Goal: Navigation & Orientation: Understand site structure

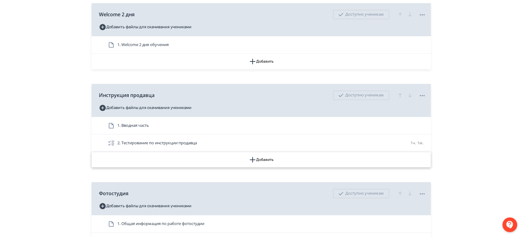
scroll to position [614, 0]
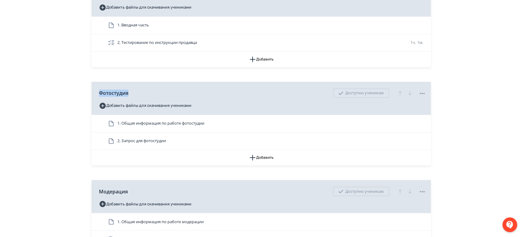
drag, startPoint x: 128, startPoint y: 91, endPoint x: 92, endPoint y: 94, distance: 37.0
click at [92, 94] on div "Фотостудия Доступно ученикам Добавить файлы для скачивания учениками" at bounding box center [261, 98] width 339 height 33
copy div "Фотостудия"
drag, startPoint x: 15, startPoint y: 176, endPoint x: 26, endPoint y: 169, distance: 13.4
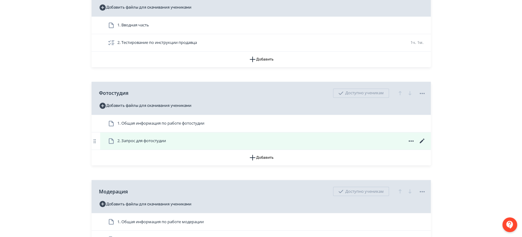
scroll to position [717, 0]
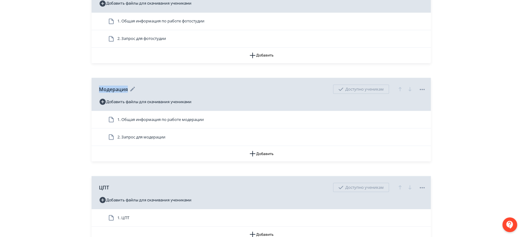
drag, startPoint x: 96, startPoint y: 89, endPoint x: 127, endPoint y: 89, distance: 31.6
click at [127, 89] on div "Модерация Доступно ученикам Добавить файлы для скачивания учениками" at bounding box center [261, 94] width 339 height 33
copy span "Модерация"
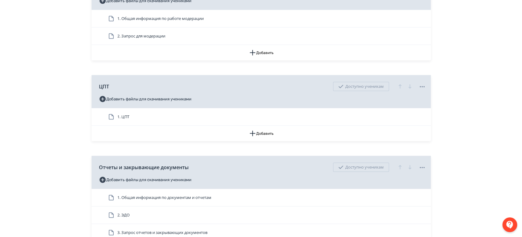
scroll to position [819, 0]
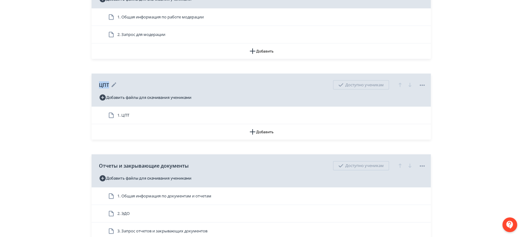
drag, startPoint x: 98, startPoint y: 86, endPoint x: 111, endPoint y: 84, distance: 12.4
click at [111, 84] on div "ЦПТ Доступно ученикам Добавить файлы для скачивания учениками" at bounding box center [261, 90] width 339 height 33
copy div "ЦПТ"
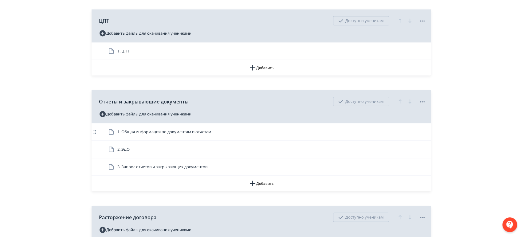
scroll to position [887, 0]
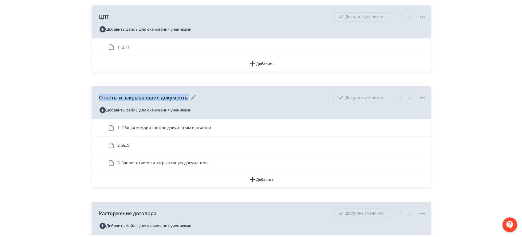
drag, startPoint x: 97, startPoint y: 98, endPoint x: 188, endPoint y: 99, distance: 91.6
click at [188, 99] on div "Отчеты и закрывающие документы Доступно ученикам Добавить файлы для скачивания …" at bounding box center [261, 102] width 339 height 33
copy span "Отчеты и закрывающие документы"
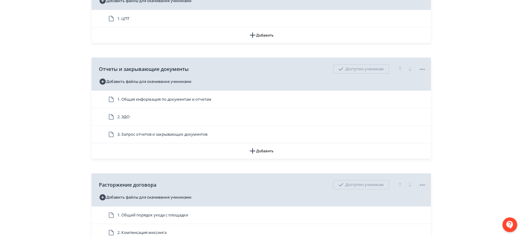
scroll to position [956, 0]
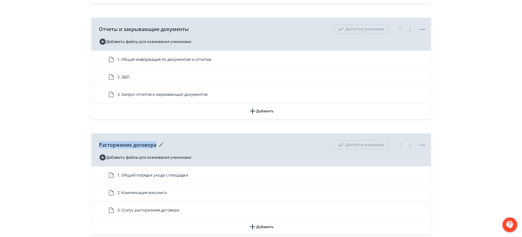
drag, startPoint x: 99, startPoint y: 143, endPoint x: 156, endPoint y: 146, distance: 57.2
click at [156, 146] on div "Расторжение договора" at bounding box center [132, 144] width 66 height 7
copy span "Расторжение договора"
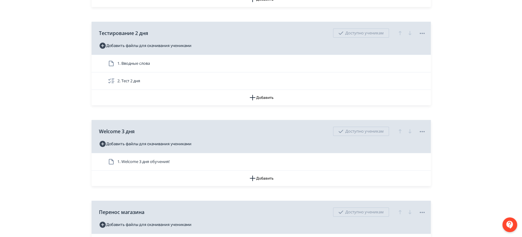
scroll to position [1229, 0]
